Goal: Communication & Community: Answer question/provide support

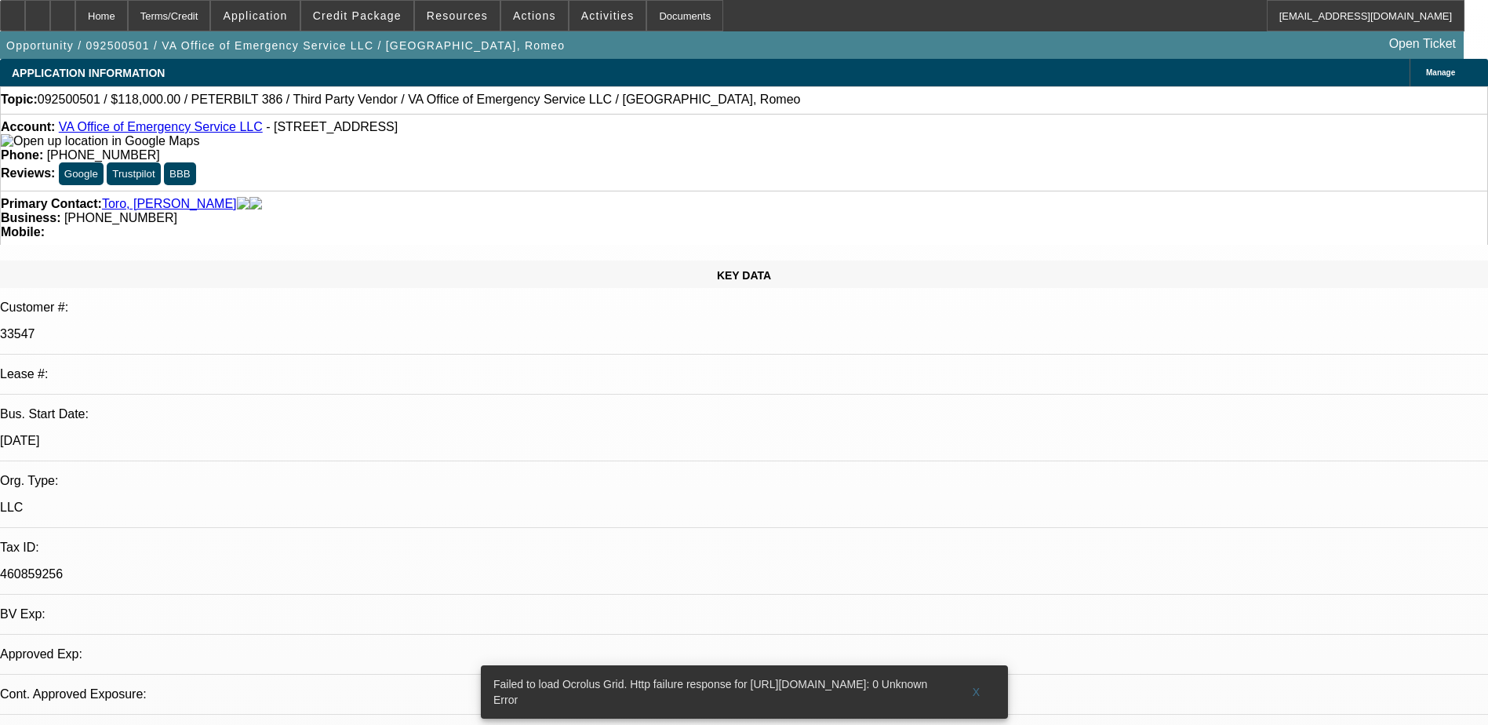
select select "0"
select select "2"
select select "0.1"
select select "1"
select select "2"
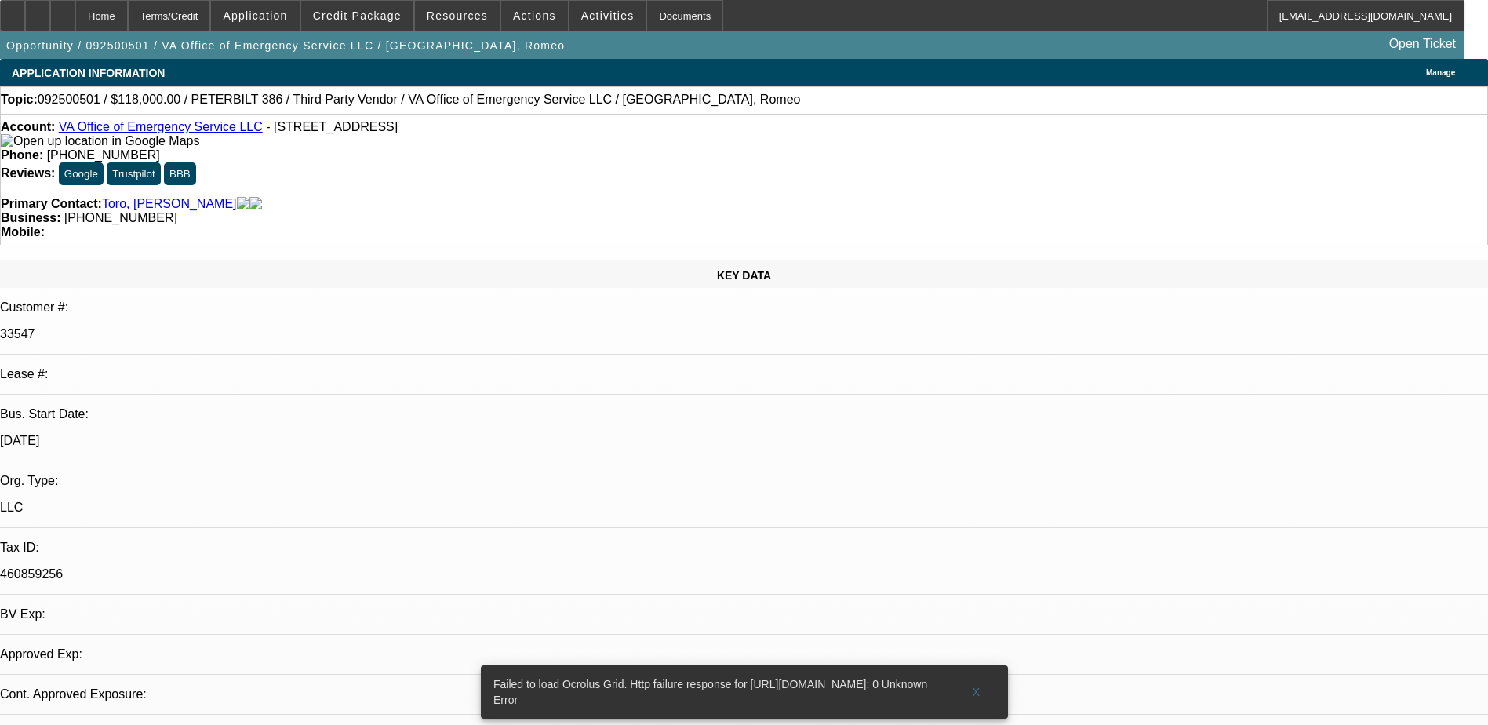
select select "4"
radio input "true"
type textarea "n"
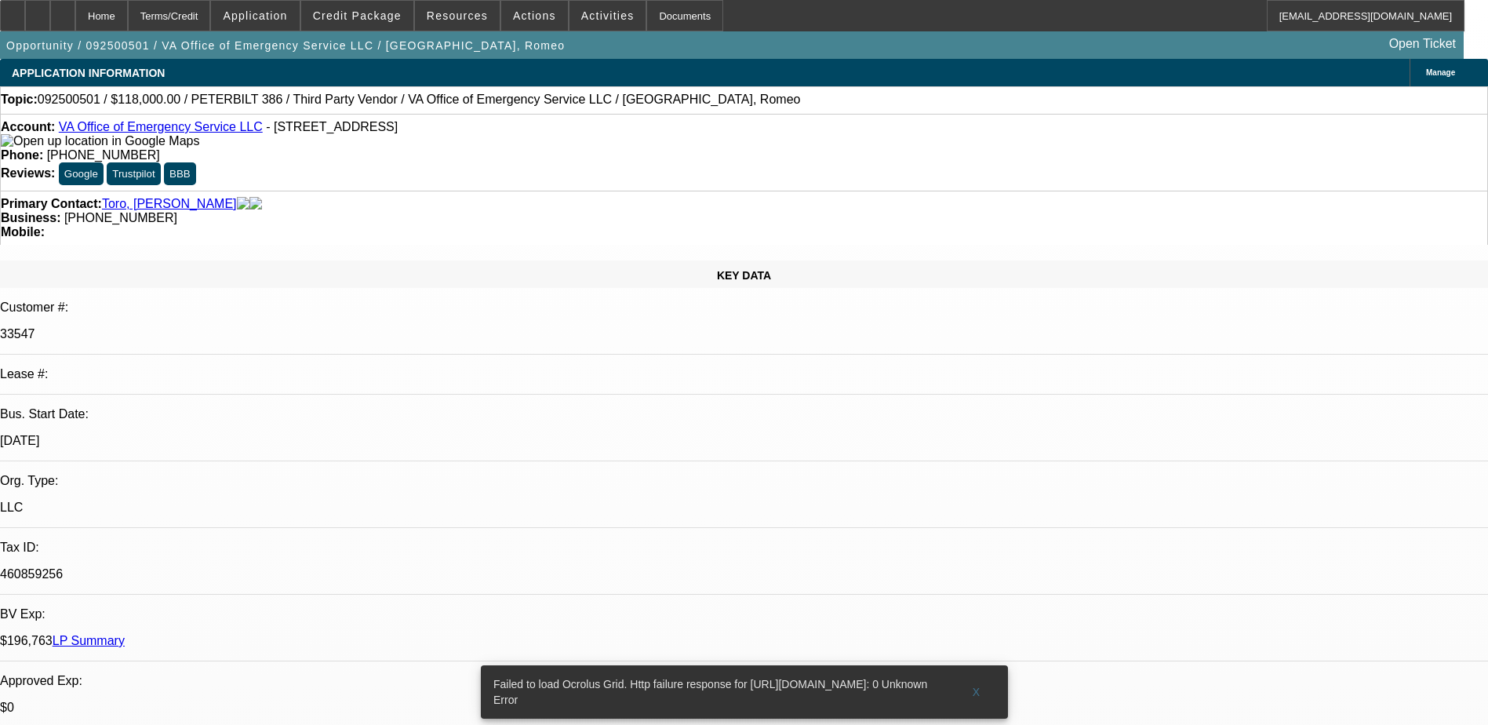
type textarea "NEW CONTRACT ONLY 7 PAYMENTS ARE MADE SO FAR OUT OF 60. NOT MUCH PAYMENT HISTOR…"
radio input "true"
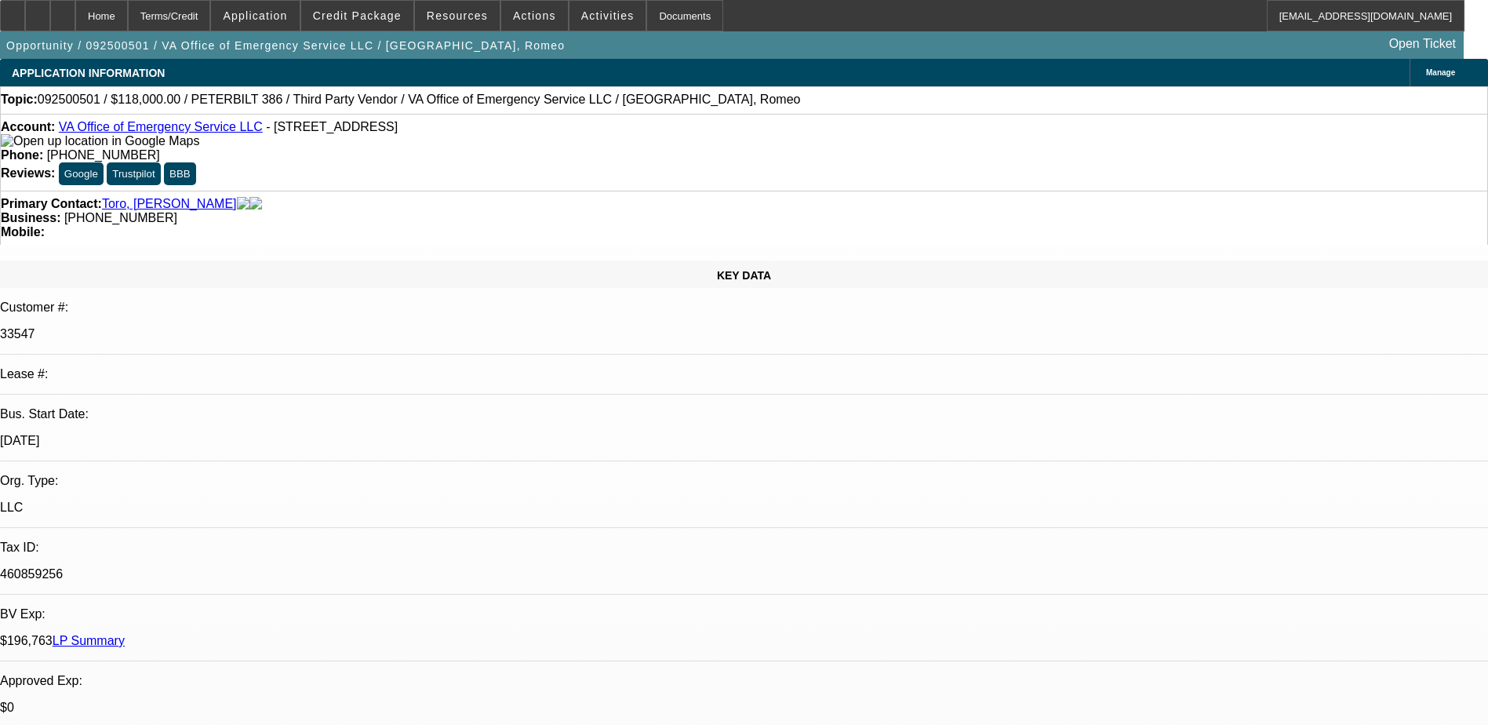
type textarea "GPS DOESNT SHOW AT ALL."
drag, startPoint x: 1180, startPoint y: 274, endPoint x: 1201, endPoint y: 274, distance: 21.2
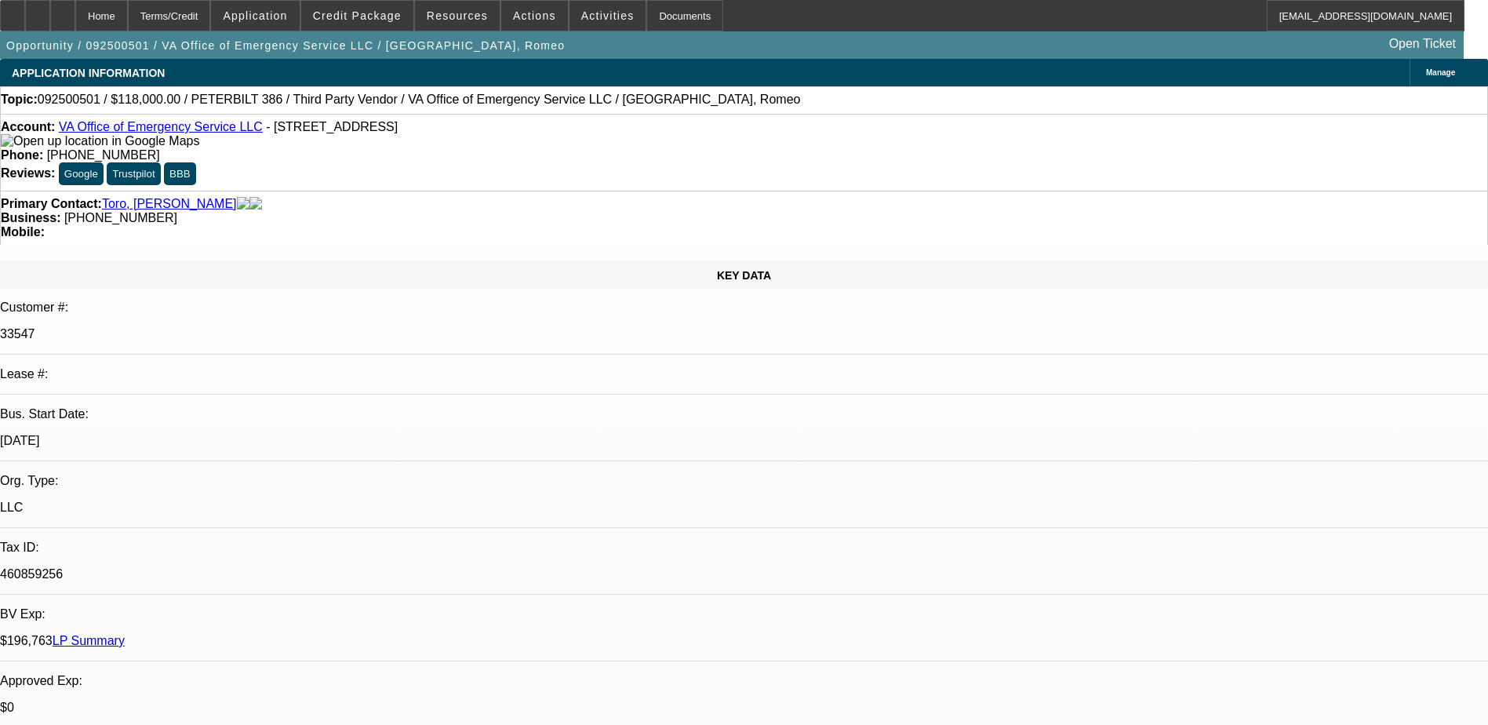
drag, startPoint x: 1201, startPoint y: 274, endPoint x: 912, endPoint y: 274, distance: 288.7
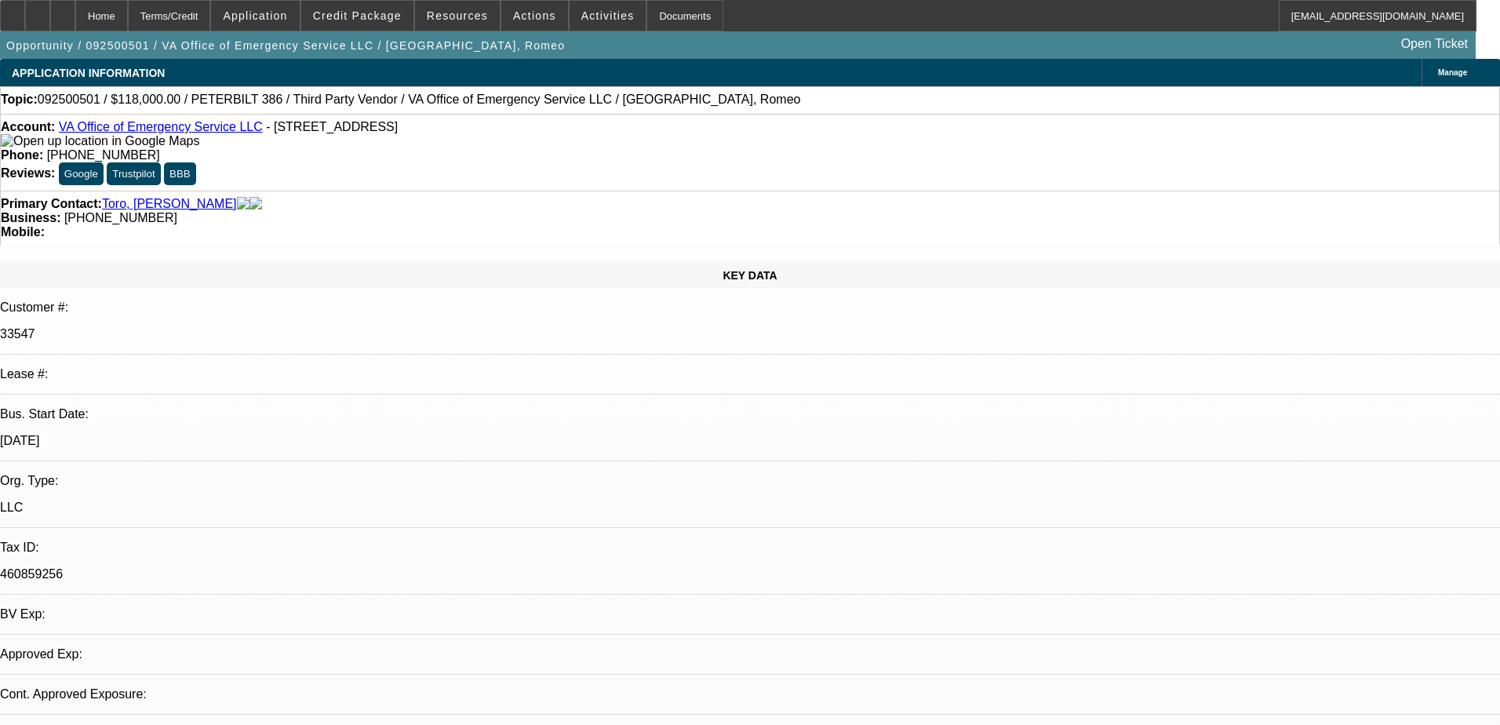
select select "0"
select select "2"
select select "0.1"
select select "4"
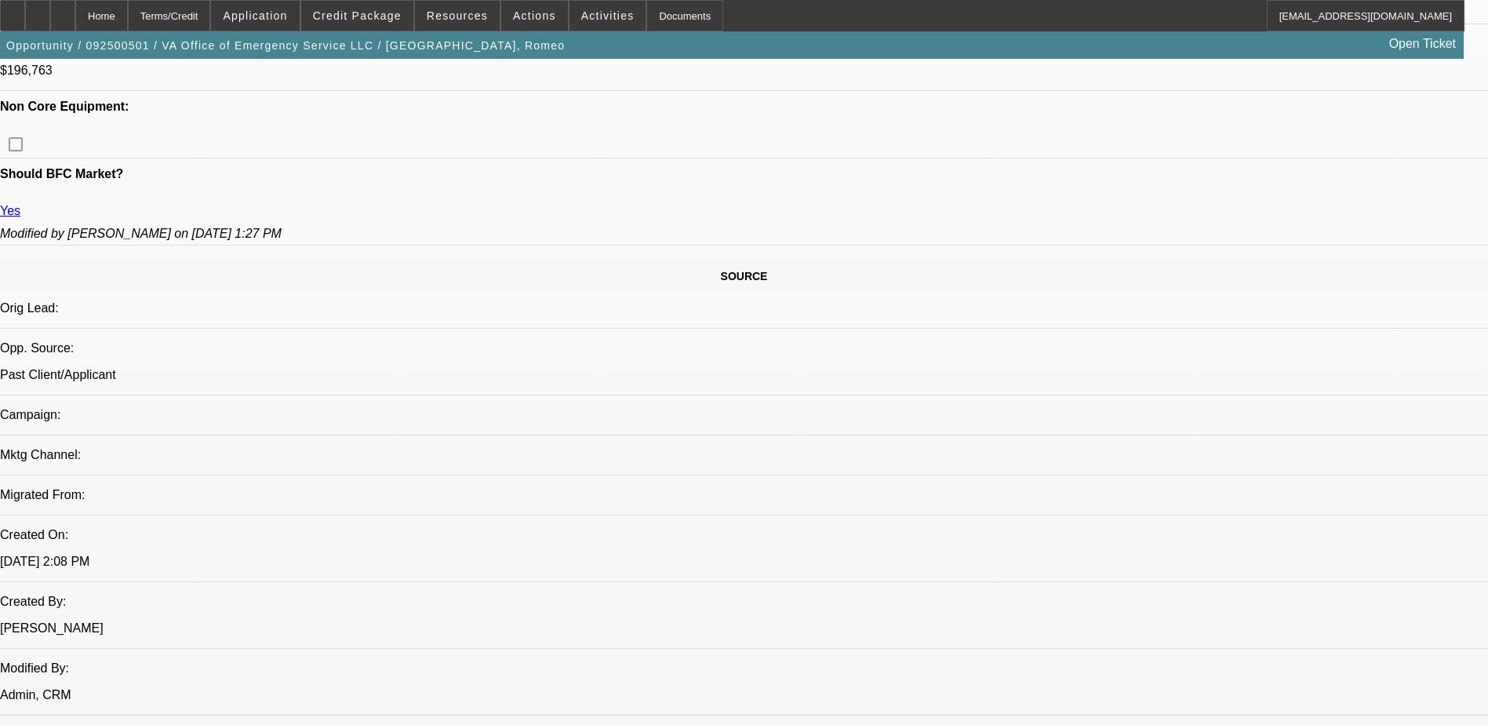
scroll to position [863, 0]
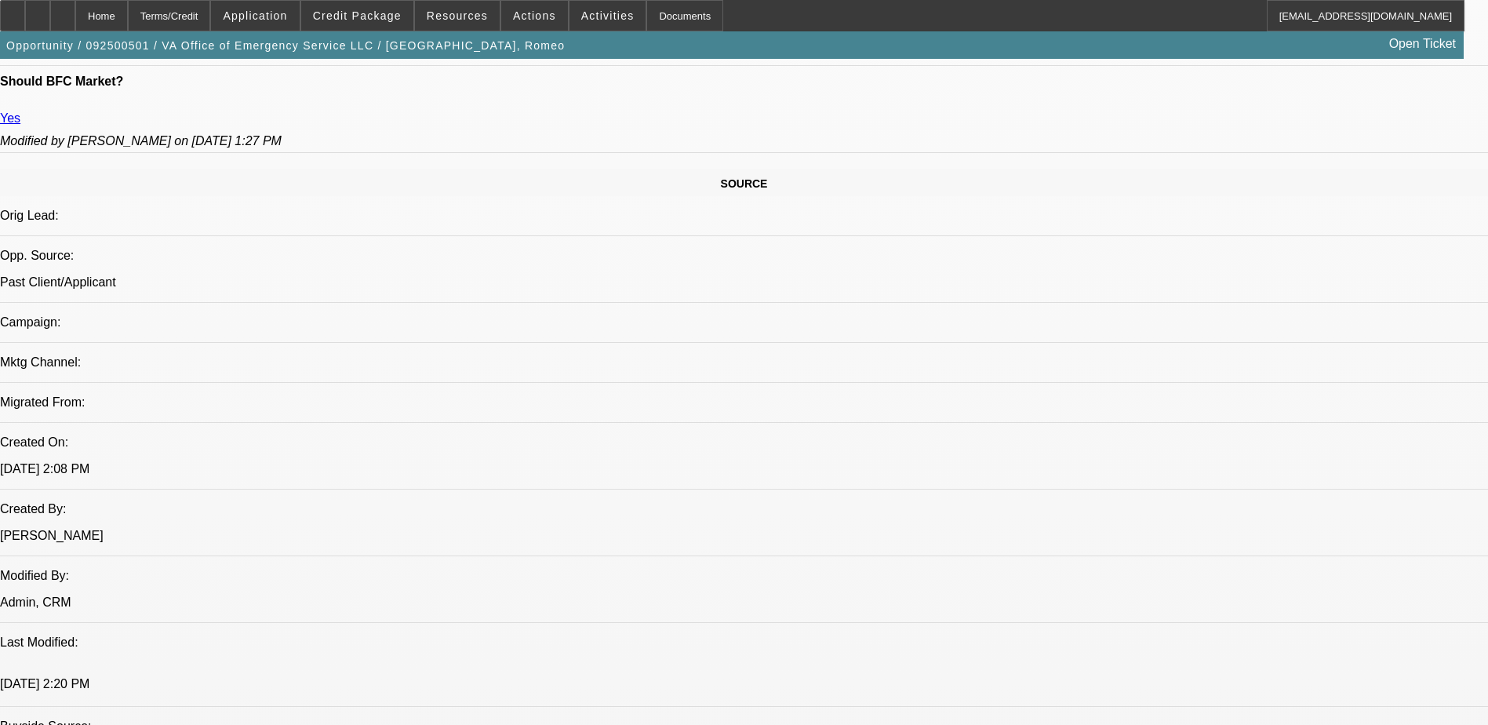
type textarea "G"
type textarea "DOES NOT SHOW THE GPS."
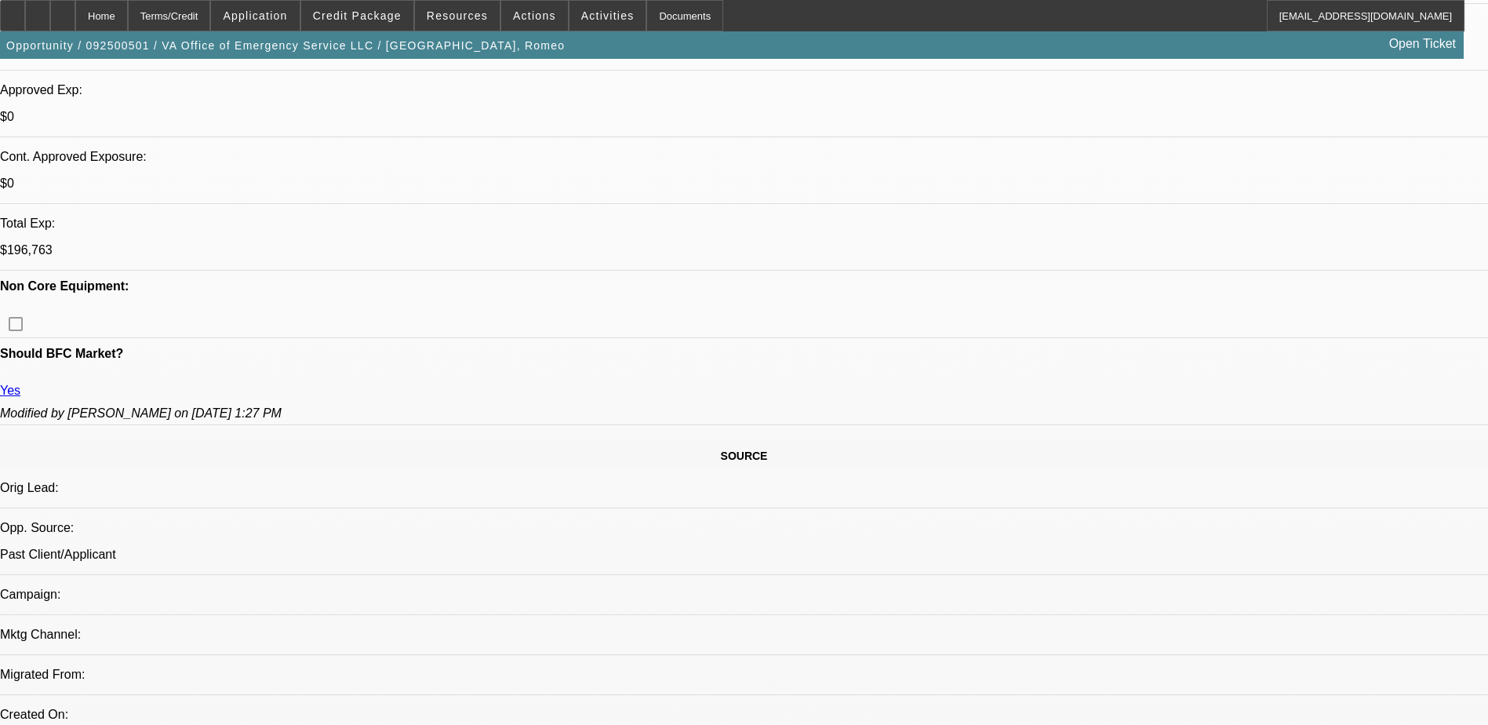
scroll to position [628, 0]
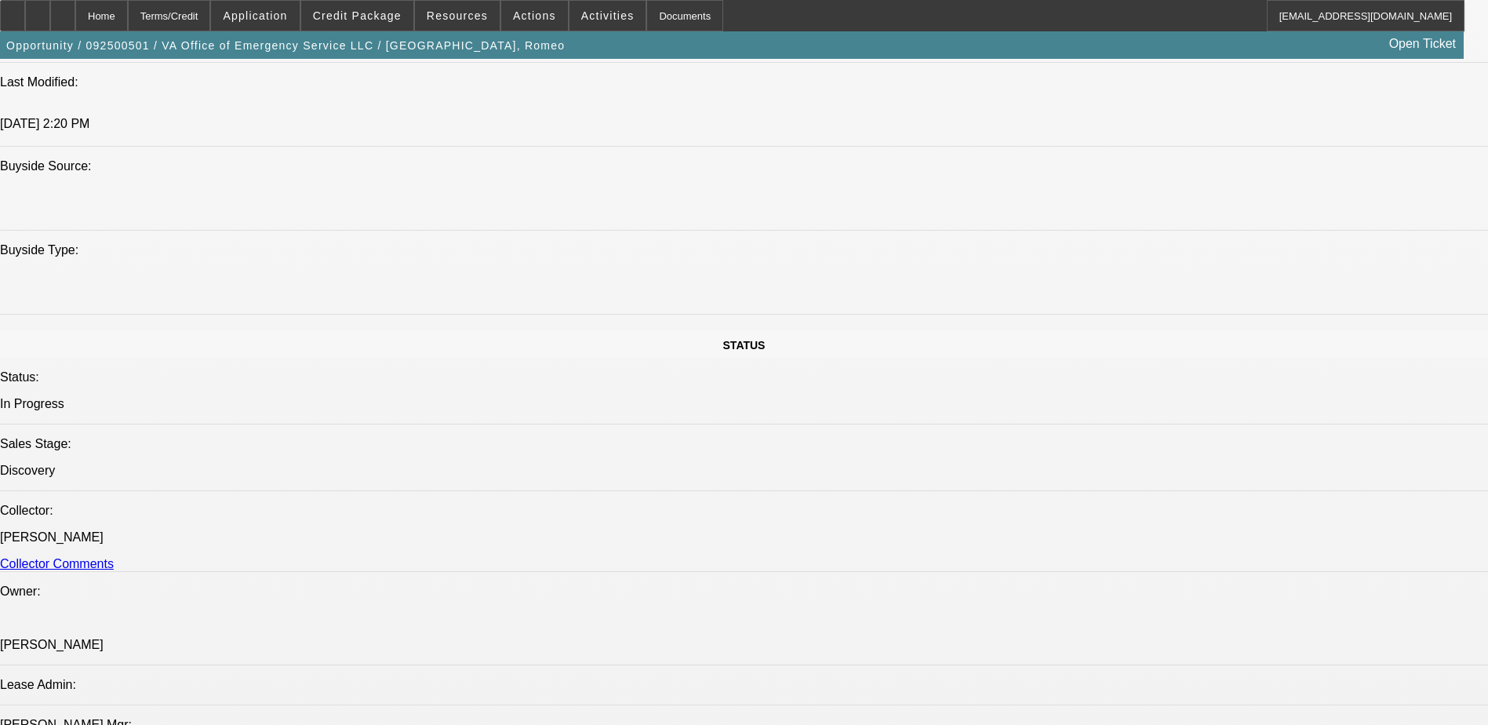
scroll to position [1343, 0]
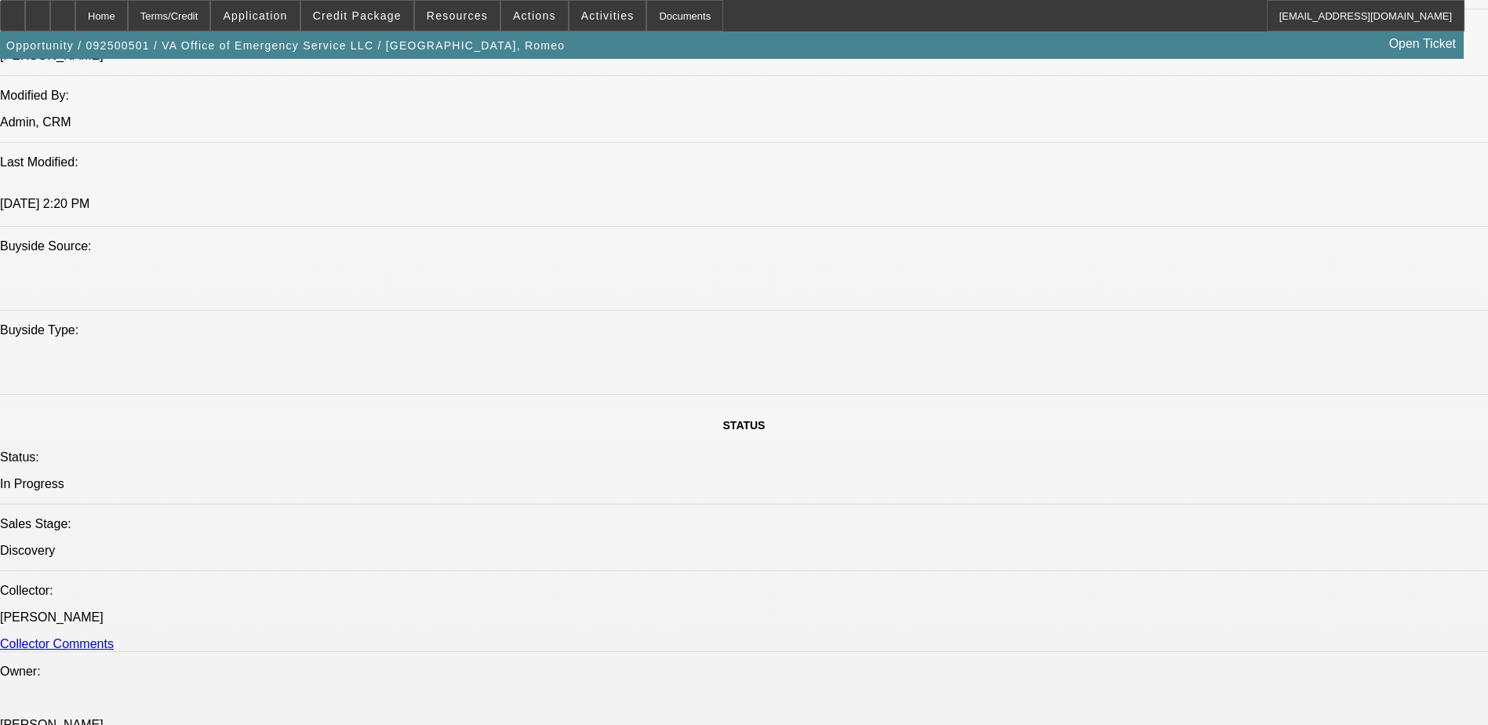
drag, startPoint x: 1199, startPoint y: 267, endPoint x: 922, endPoint y: 276, distance: 277.1
radio input "true"
